Goal: Book appointment/travel/reservation

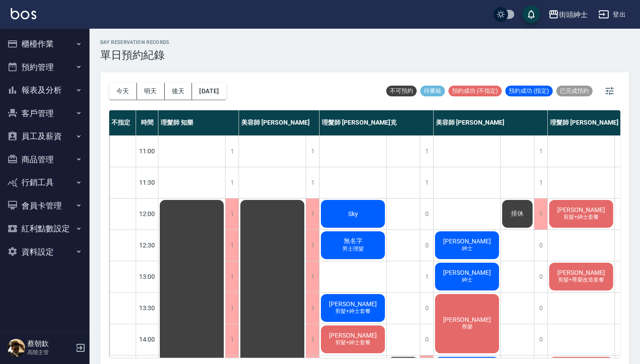
scroll to position [1, 0]
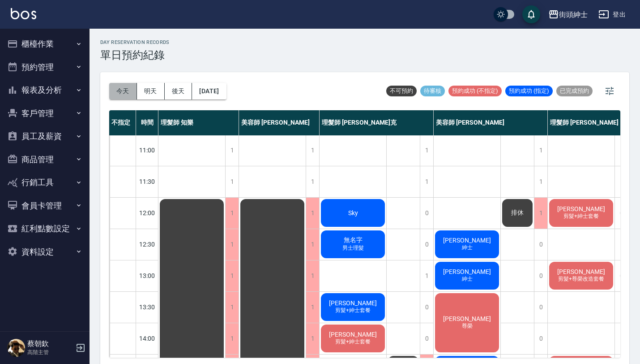
click at [125, 93] on button "今天" at bounding box center [123, 91] width 28 height 17
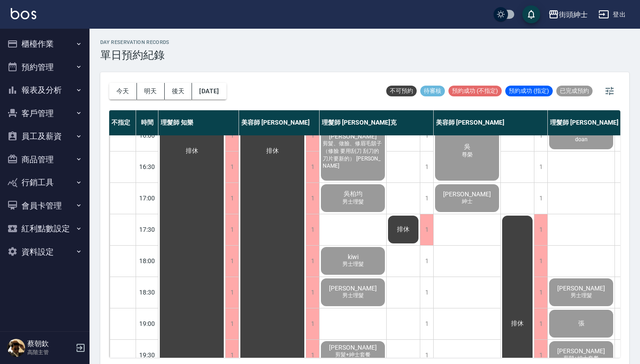
scroll to position [444, 0]
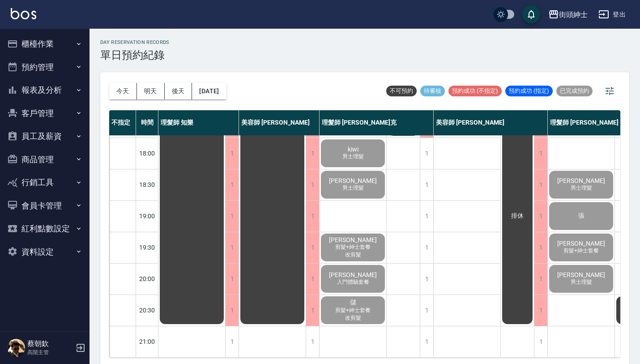
click at [154, 90] on button "明天" at bounding box center [151, 91] width 28 height 17
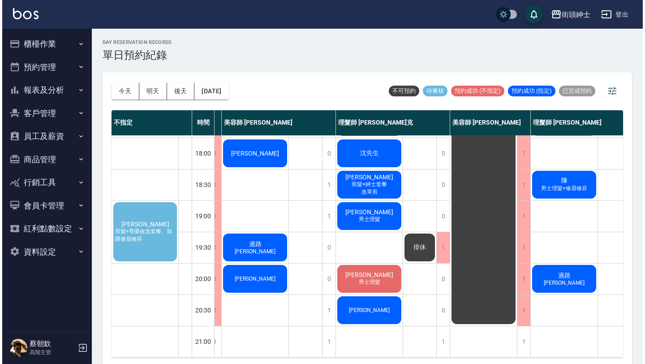
scroll to position [444, 75]
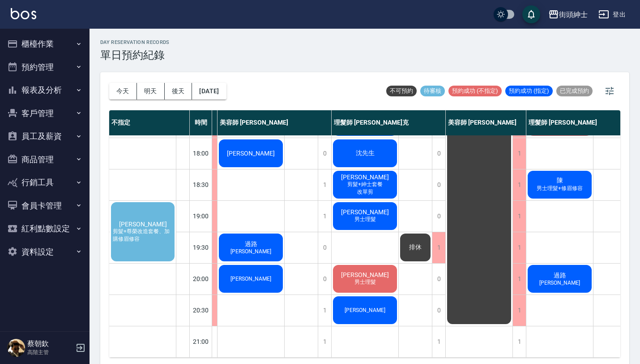
click at [273, 273] on div "[PERSON_NAME]" at bounding box center [251, 278] width 67 height 30
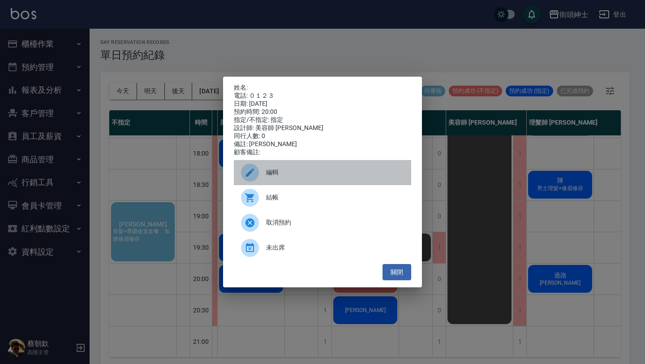
click at [326, 177] on span "編輯" at bounding box center [335, 171] width 138 height 9
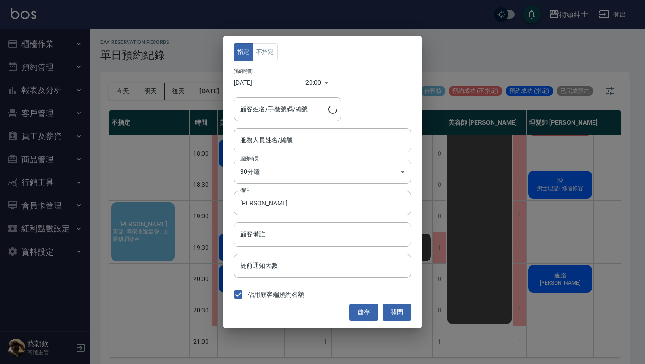
type input "美容師 [PERSON_NAME](無代號)"
type input "/０１２３"
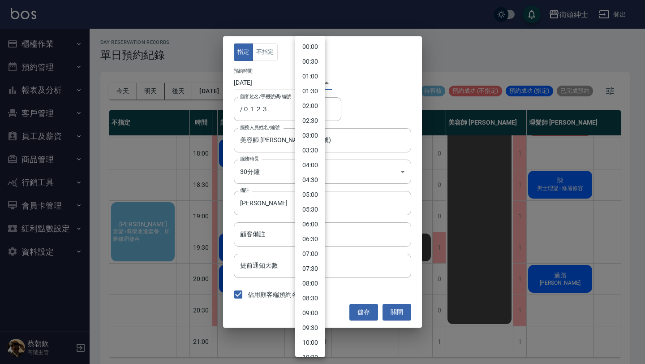
click at [307, 82] on body "街頭紳士 登出 櫃檯作業 打帳單 帳單列表 掛單列表 座位開單 營業儀表板 現金收支登錄 高階收支登錄 材料自購登錄 每日結帳 排班表 現場電腦打卡 掃碼打卡…" at bounding box center [322, 183] width 645 height 366
click at [315, 254] on li "20:30" at bounding box center [310, 256] width 30 height 15
type input "1760617800000"
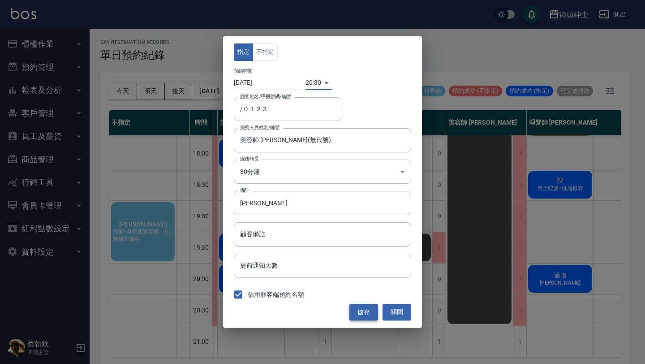
click at [363, 313] on button "儲存" at bounding box center [363, 312] width 29 height 17
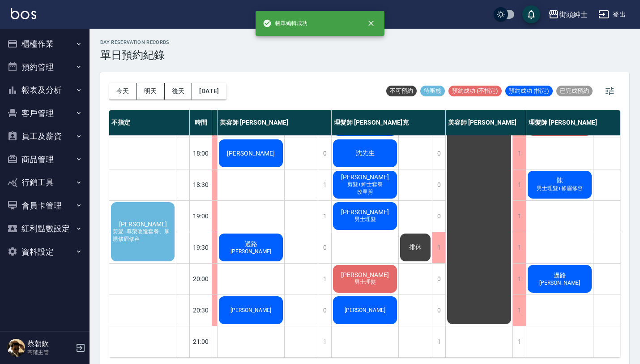
click at [377, 304] on div "[PERSON_NAME]" at bounding box center [365, 310] width 67 height 30
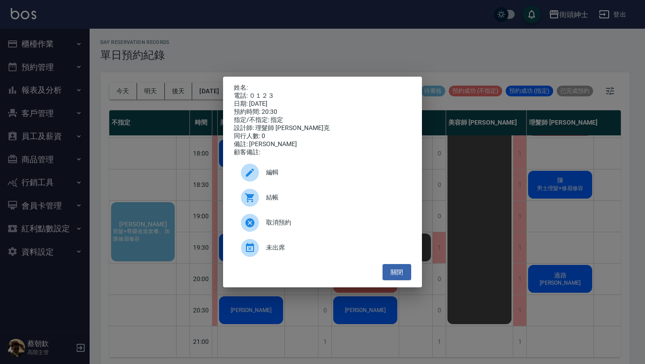
click at [334, 177] on span "編輯" at bounding box center [335, 171] width 138 height 9
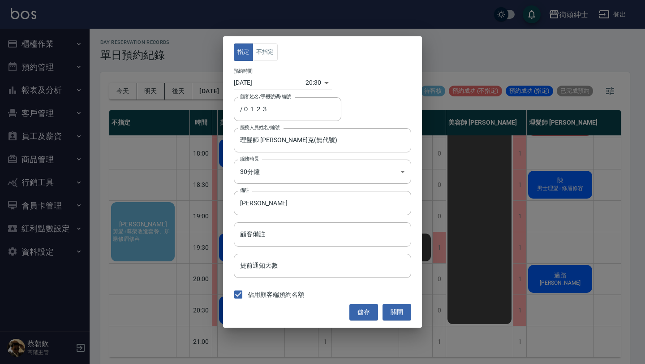
click at [306, 90] on div "指定 不指定 預約時間 [DATE] 20:30 1760617800000 顧客姓名/手機號碼/編號 /０１２３ 顧客姓名/手機號碼/編號 服務人員姓名/編…" at bounding box center [322, 181] width 199 height 291
click at [307, 79] on body "街頭紳士 登出 櫃檯作業 打帳單 帳單列表 掛單列表 座位開單 營業儀表板 現金收支登錄 高階收支登錄 材料自購登錄 每日結帳 排班表 現場電腦打卡 掃碼打卡…" at bounding box center [322, 183] width 645 height 366
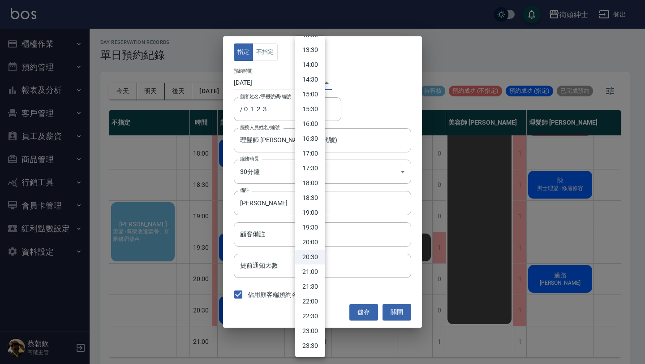
click at [314, 270] on li "21:00" at bounding box center [310, 271] width 30 height 15
type input "1760619600000"
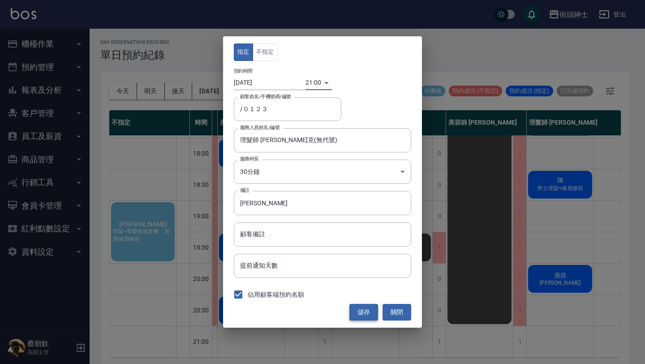
click at [368, 312] on button "儲存" at bounding box center [363, 312] width 29 height 17
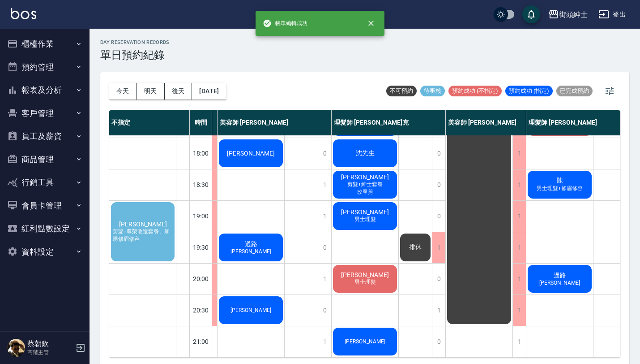
click at [258, 240] on span "過路" at bounding box center [251, 244] width 16 height 8
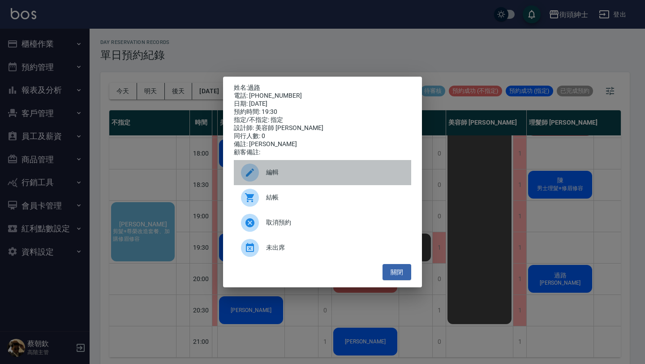
click at [293, 172] on span "編輯" at bounding box center [335, 171] width 138 height 9
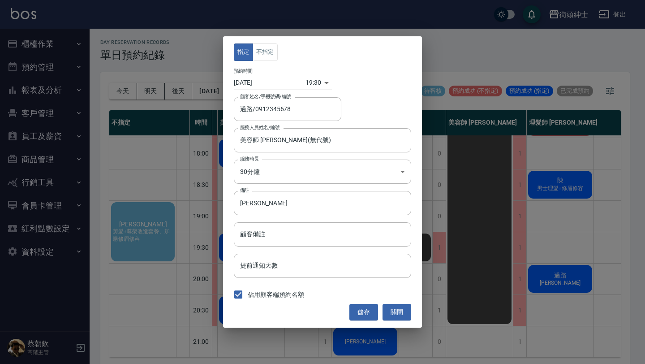
click at [312, 85] on body "街頭紳士 登出 櫃檯作業 打帳單 帳單列表 掛單列表 座位開單 營業儀表板 現金收支登錄 高階收支登錄 材料自購登錄 每日結帳 排班表 現場電腦打卡 掃碼打卡…" at bounding box center [322, 183] width 645 height 366
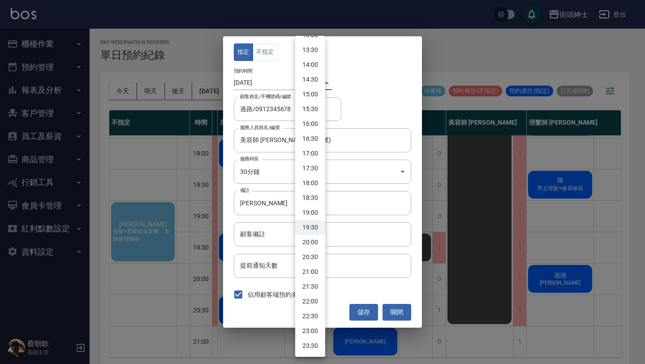
click at [310, 239] on li "20:00" at bounding box center [310, 242] width 30 height 15
type input "1760616000000"
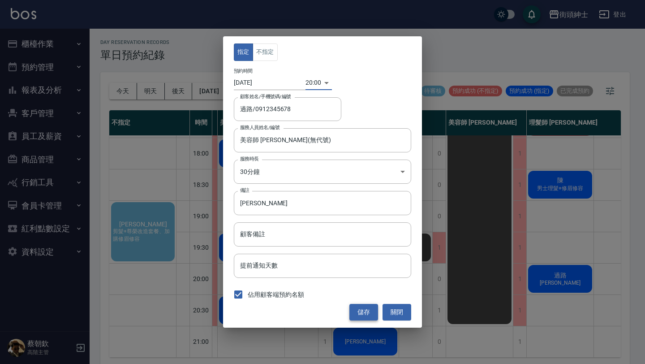
click at [361, 310] on button "儲存" at bounding box center [363, 312] width 29 height 17
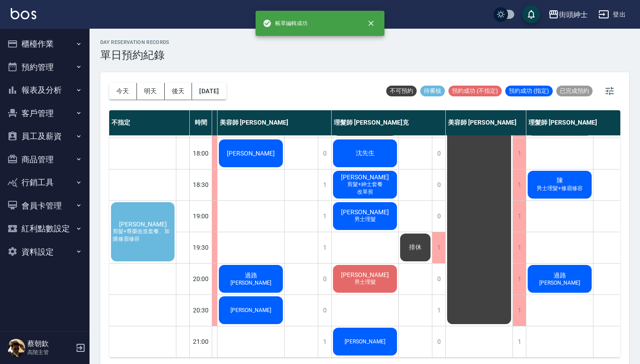
click at [569, 269] on div "過路 [PERSON_NAME]" at bounding box center [560, 278] width 67 height 30
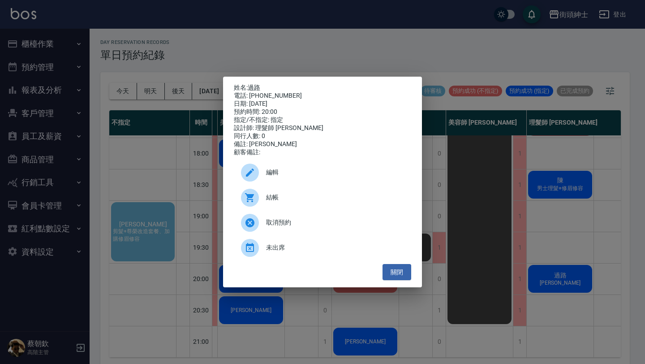
click at [358, 171] on div "編輯" at bounding box center [322, 172] width 177 height 25
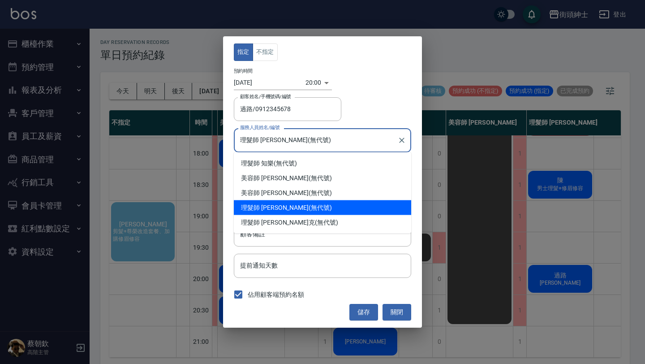
click at [300, 135] on input "理髮師 [PERSON_NAME](無代號)" at bounding box center [316, 140] width 156 height 16
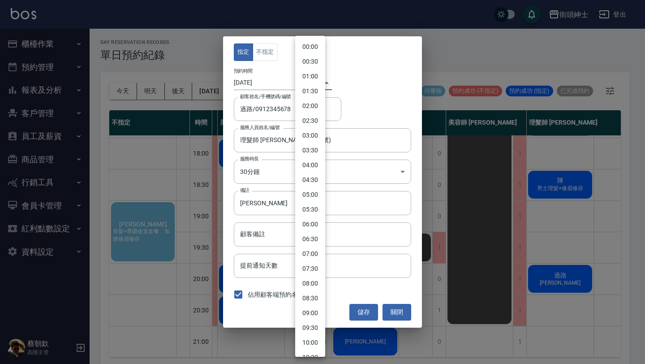
click at [307, 82] on body "街頭紳士 登出 櫃檯作業 打帳單 帳單列表 掛單列表 座位開單 營業儀表板 現金收支登錄 高階收支登錄 材料自購登錄 每日結帳 排班表 現場電腦打卡 掃碼打卡…" at bounding box center [322, 183] width 645 height 366
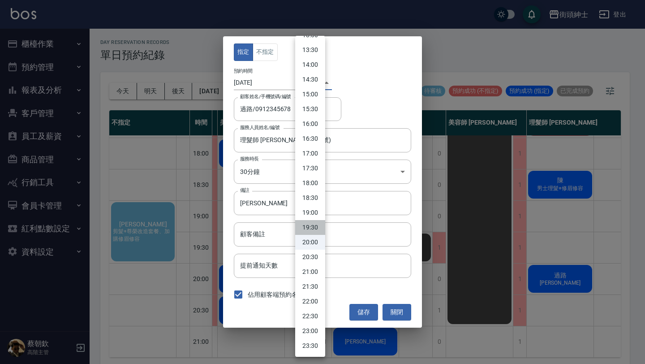
click at [306, 226] on li "19:30" at bounding box center [310, 227] width 30 height 15
type input "1760614200000"
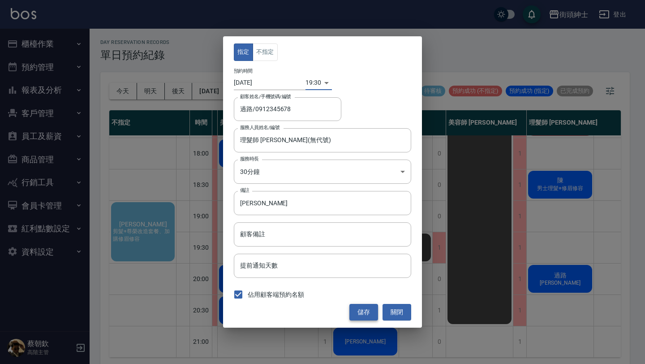
click at [362, 314] on button "儲存" at bounding box center [363, 312] width 29 height 17
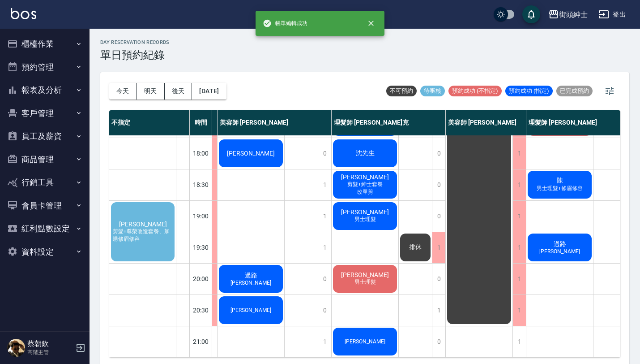
click at [385, 274] on div "[PERSON_NAME] 男士理髮" at bounding box center [365, 278] width 67 height 30
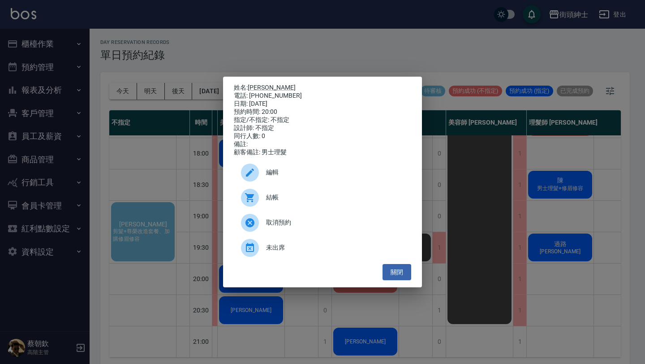
click at [329, 175] on span "編輯" at bounding box center [335, 171] width 138 height 9
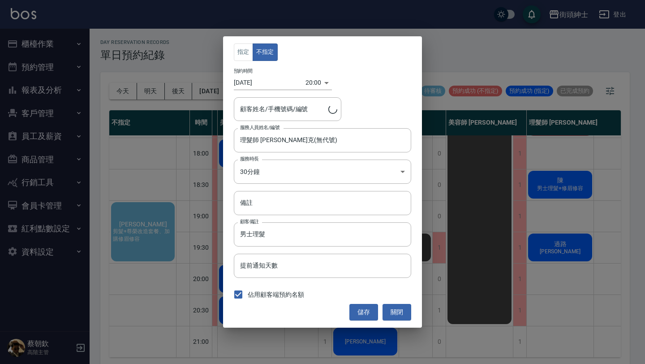
type input "[PERSON_NAME]/0938853297"
click at [296, 137] on input "理髮師 [PERSON_NAME]克(無代號)" at bounding box center [316, 140] width 156 height 16
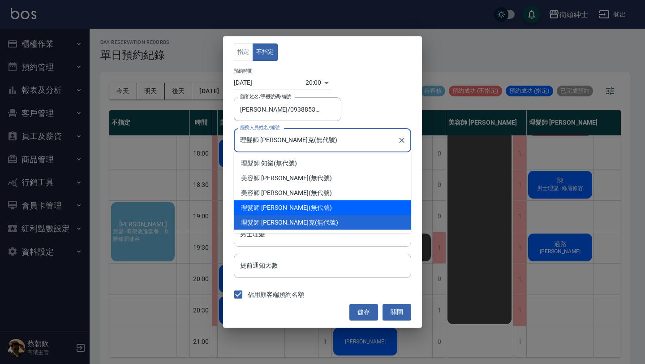
click at [294, 204] on div "理髮師 [PERSON_NAME] (無代號)" at bounding box center [322, 207] width 177 height 15
type input "理髮師 [PERSON_NAME](無代號)"
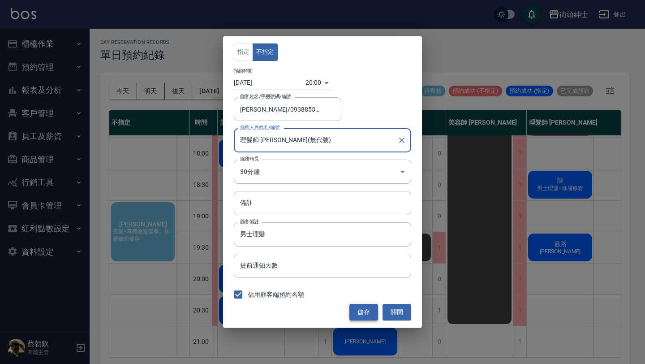
click at [366, 313] on button "儲存" at bounding box center [363, 312] width 29 height 17
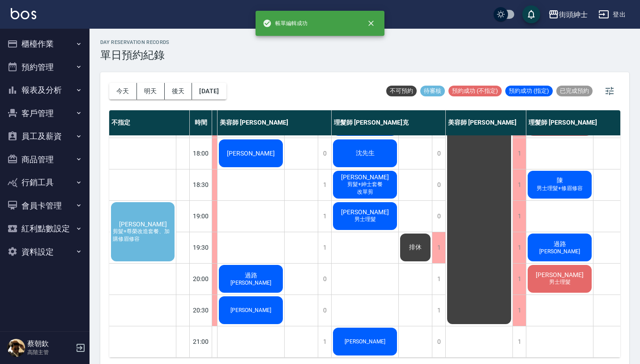
click at [161, 227] on span "剪髮+尊榮改造套餐、加購修眉修容" at bounding box center [143, 234] width 64 height 15
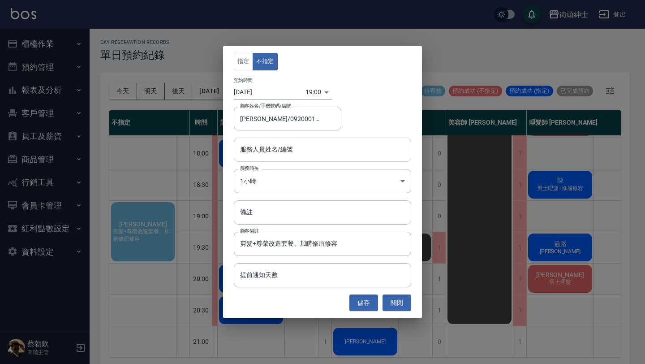
click at [335, 145] on input "服務人員姓名/編號" at bounding box center [322, 149] width 169 height 16
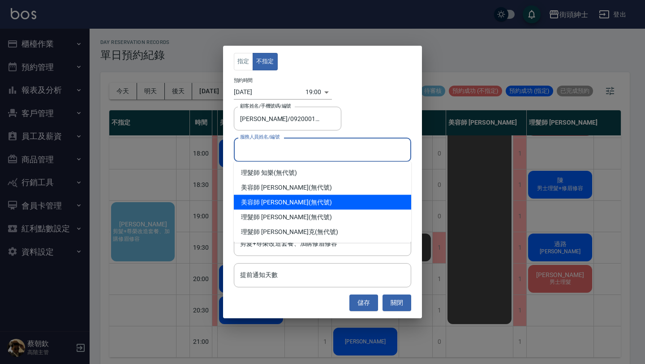
click at [287, 204] on div "美容師 [PERSON_NAME] (無代號)" at bounding box center [322, 202] width 177 height 15
type input "美容師 [PERSON_NAME](無代號)"
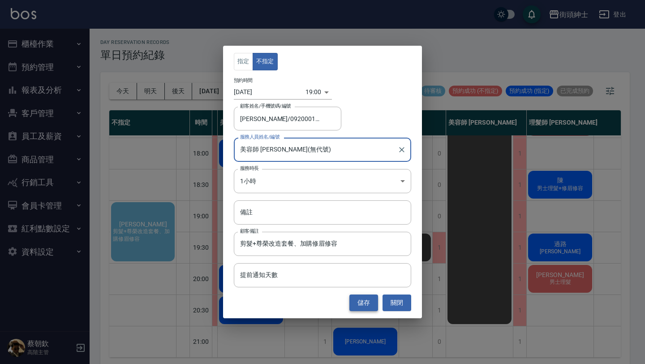
click at [367, 304] on button "儲存" at bounding box center [363, 302] width 29 height 17
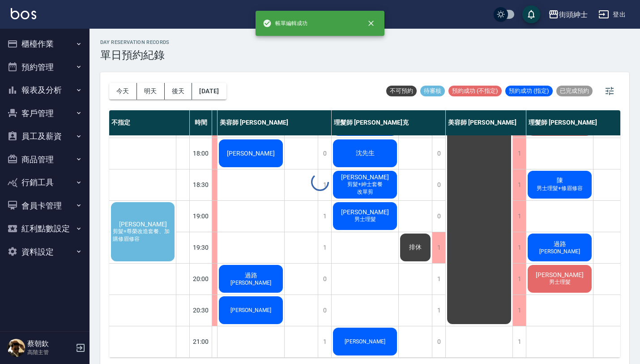
scroll to position [444, 46]
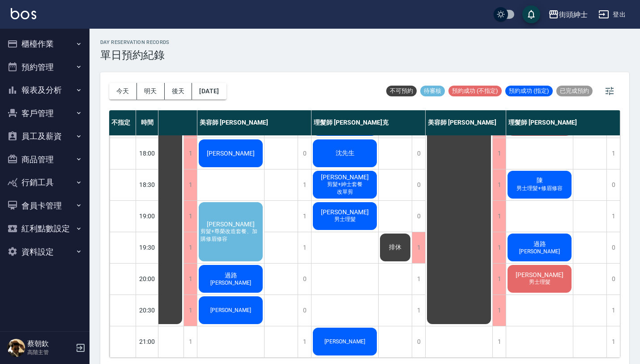
click at [230, 220] on span "[PERSON_NAME]" at bounding box center [230, 223] width 51 height 7
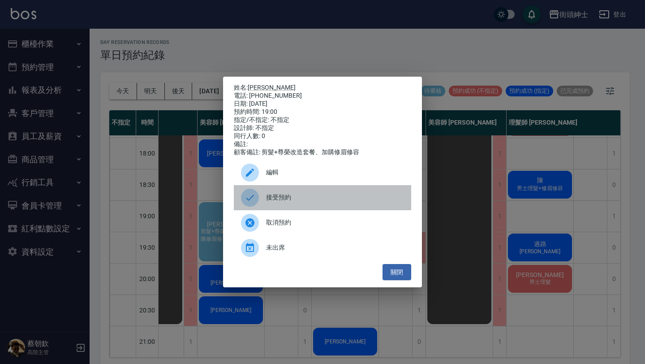
click at [300, 200] on span "接受預約" at bounding box center [335, 197] width 138 height 9
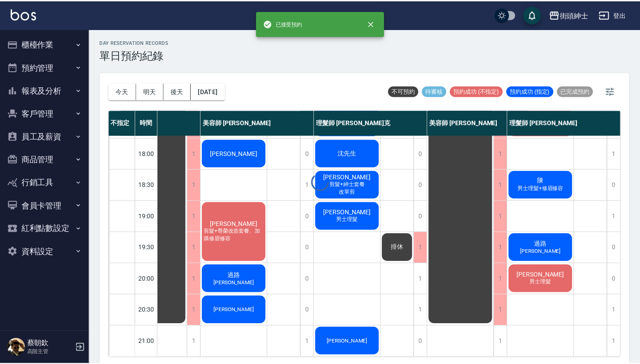
scroll to position [444, 42]
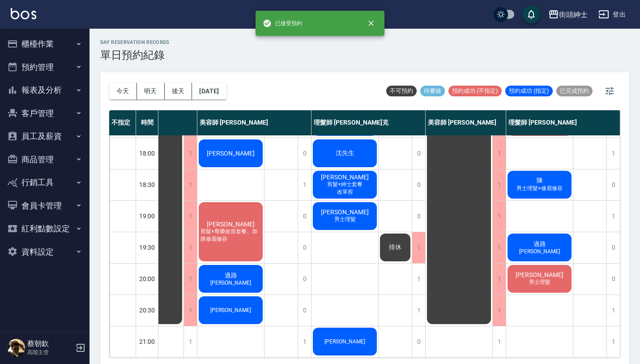
click at [250, 227] on span "剪髮+尊榮改造套餐、加購修眉修容" at bounding box center [231, 234] width 64 height 15
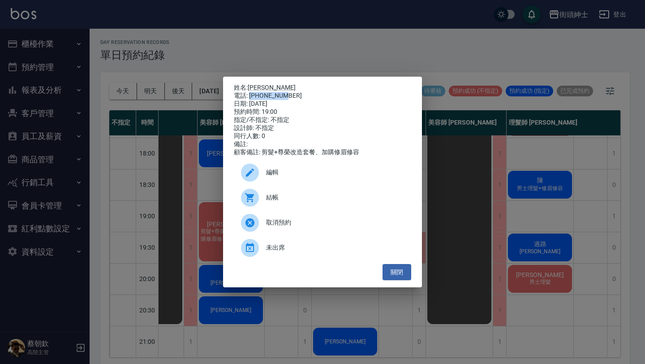
drag, startPoint x: 250, startPoint y: 93, endPoint x: 312, endPoint y: 93, distance: 62.2
click at [312, 93] on div "電話: [PHONE_NUMBER]" at bounding box center [322, 96] width 177 height 8
copy div "0920001004"
click at [457, 126] on div "姓名: [PERSON_NAME] 電話: [PHONE_NUMBER] 日期: [DATE] 預約時間: 19:00 指定/不指定: 不指定 設計師: 不指…" at bounding box center [322, 182] width 645 height 364
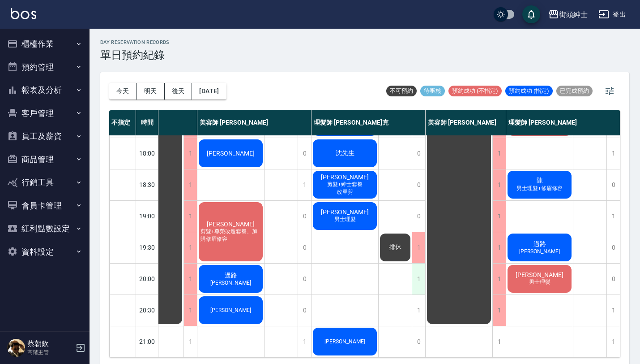
click at [417, 279] on div "1" at bounding box center [418, 278] width 13 height 31
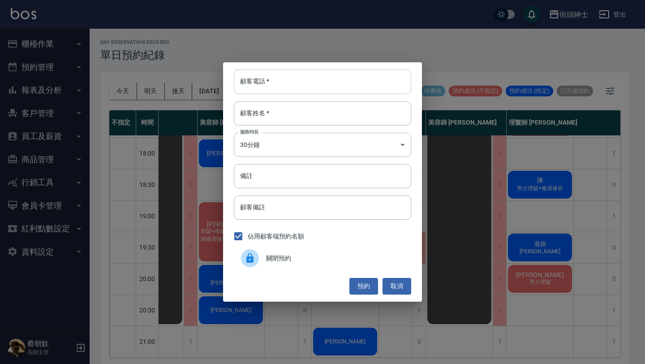
click at [305, 87] on input "顧客電話   *" at bounding box center [322, 81] width 177 height 24
paste input "0920001004"
type input "0920001004"
click at [289, 115] on input "顧客姓名   *" at bounding box center [322, 113] width 177 height 24
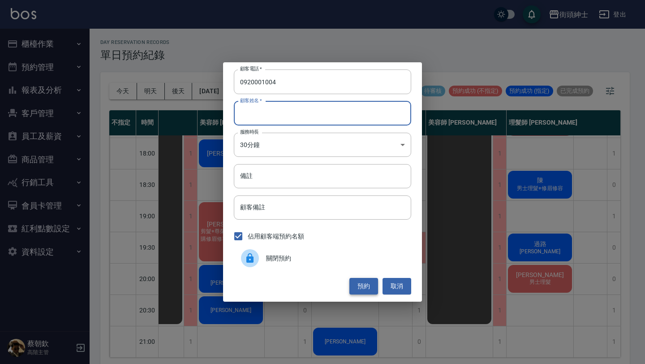
click at [362, 285] on button "預約" at bounding box center [363, 286] width 29 height 17
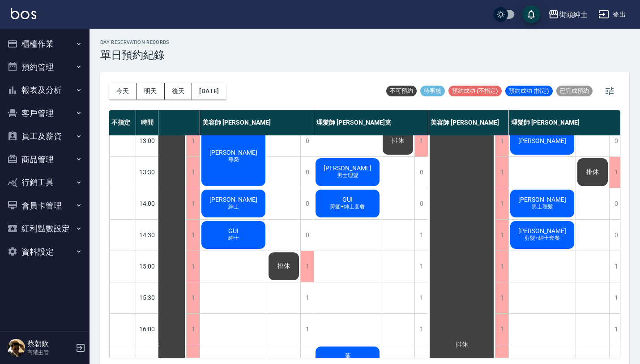
scroll to position [0, 39]
